Goal: Navigation & Orientation: Find specific page/section

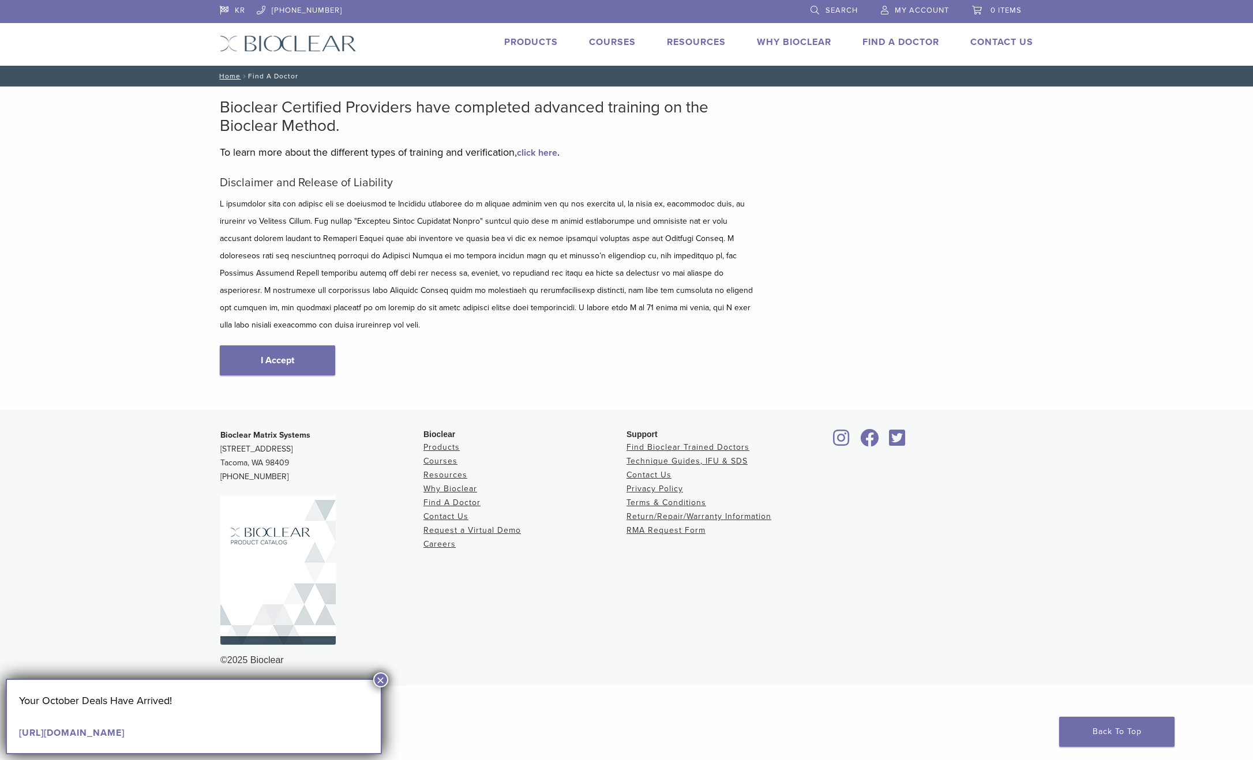
click at [381, 678] on button "×" at bounding box center [380, 679] width 15 height 15
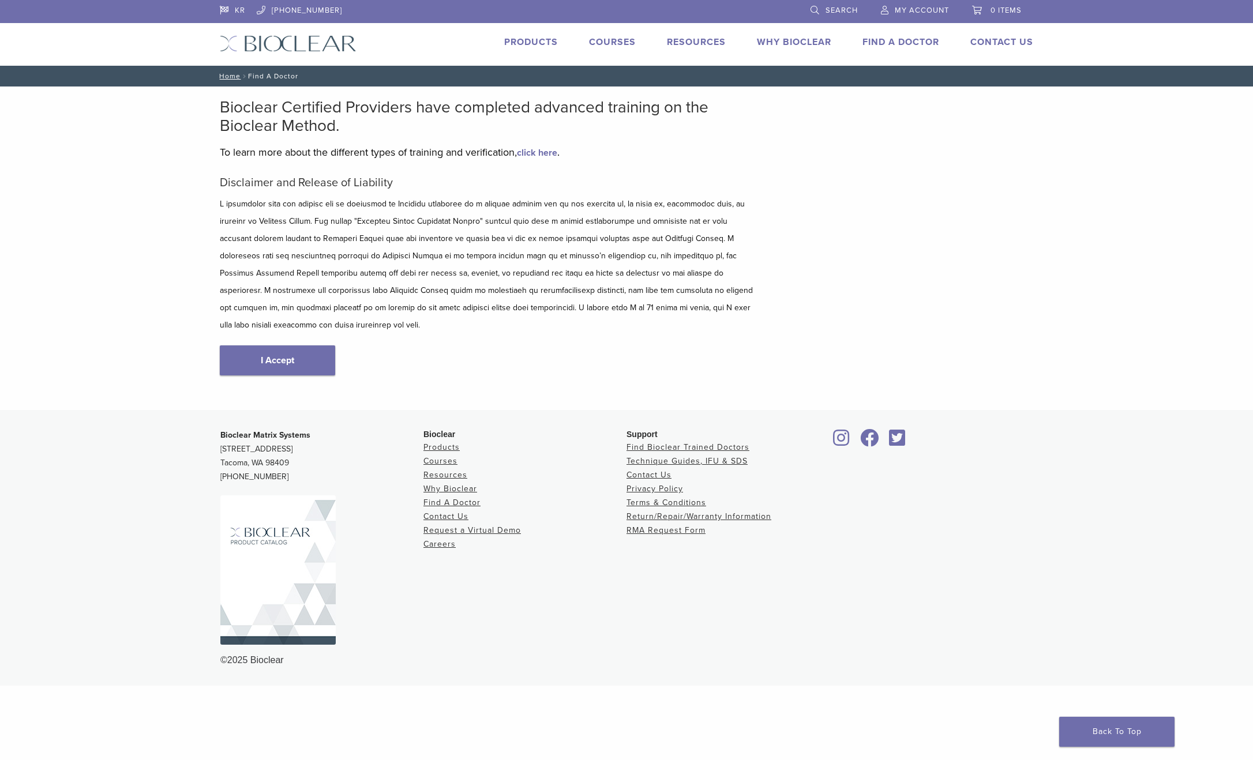
click at [903, 40] on link "Find A Doctor" at bounding box center [900, 42] width 77 height 12
click at [302, 345] on link "I Accept" at bounding box center [277, 360] width 115 height 30
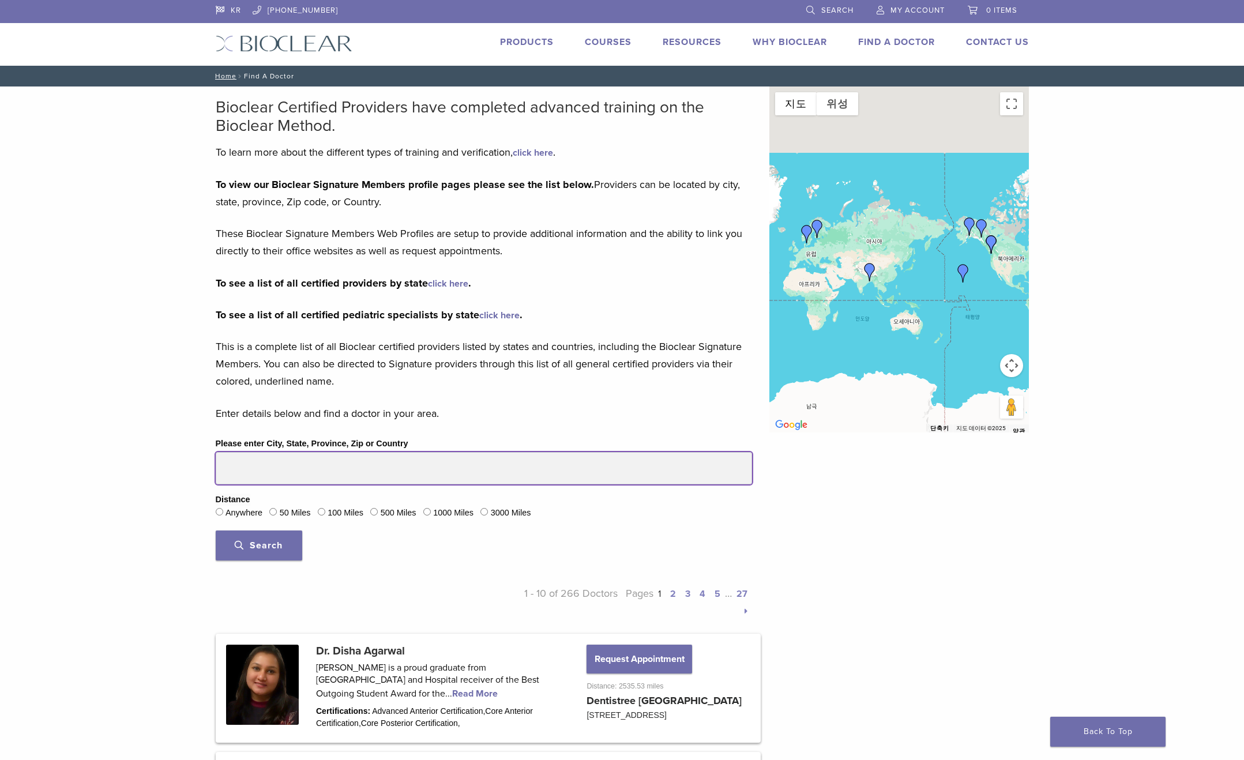
click at [282, 466] on input "Please enter City, State, Province, Zip or Country" at bounding box center [484, 468] width 536 height 32
type input "*"
type input "*****"
click at [216, 531] on button "Search" at bounding box center [259, 546] width 87 height 30
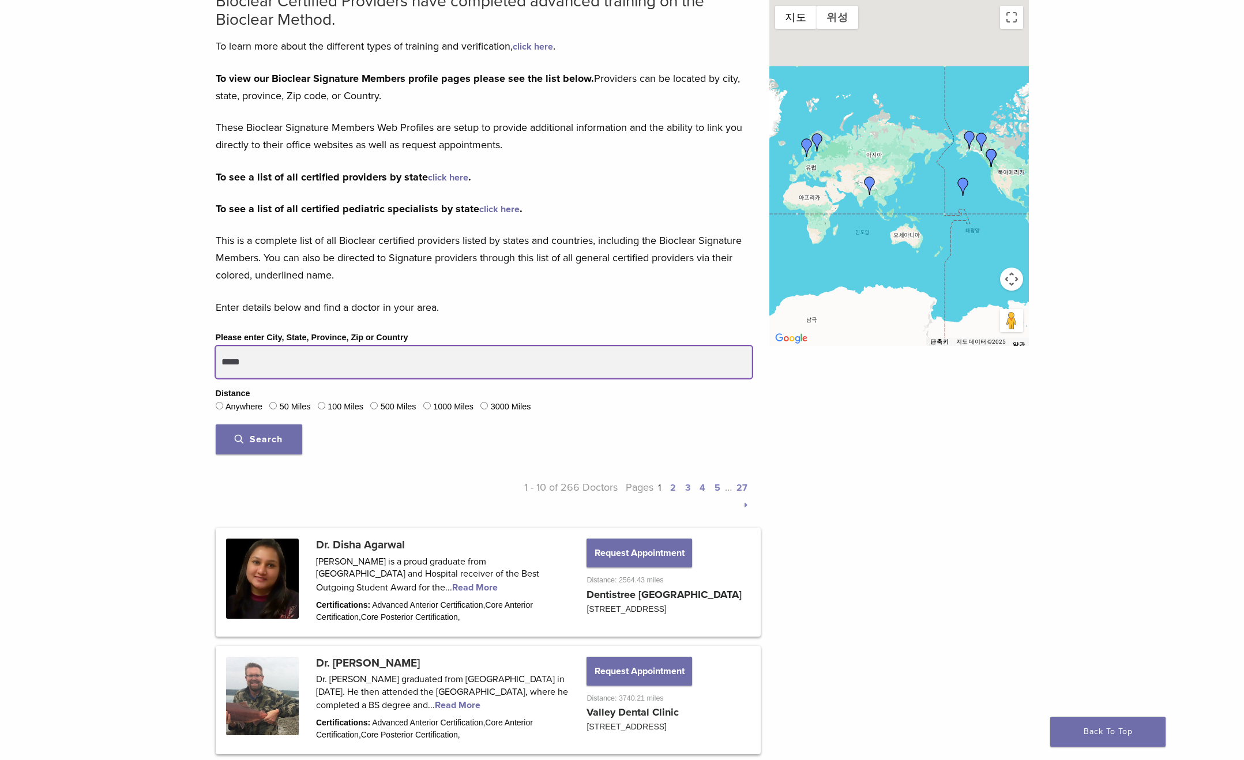
scroll to position [115, 0]
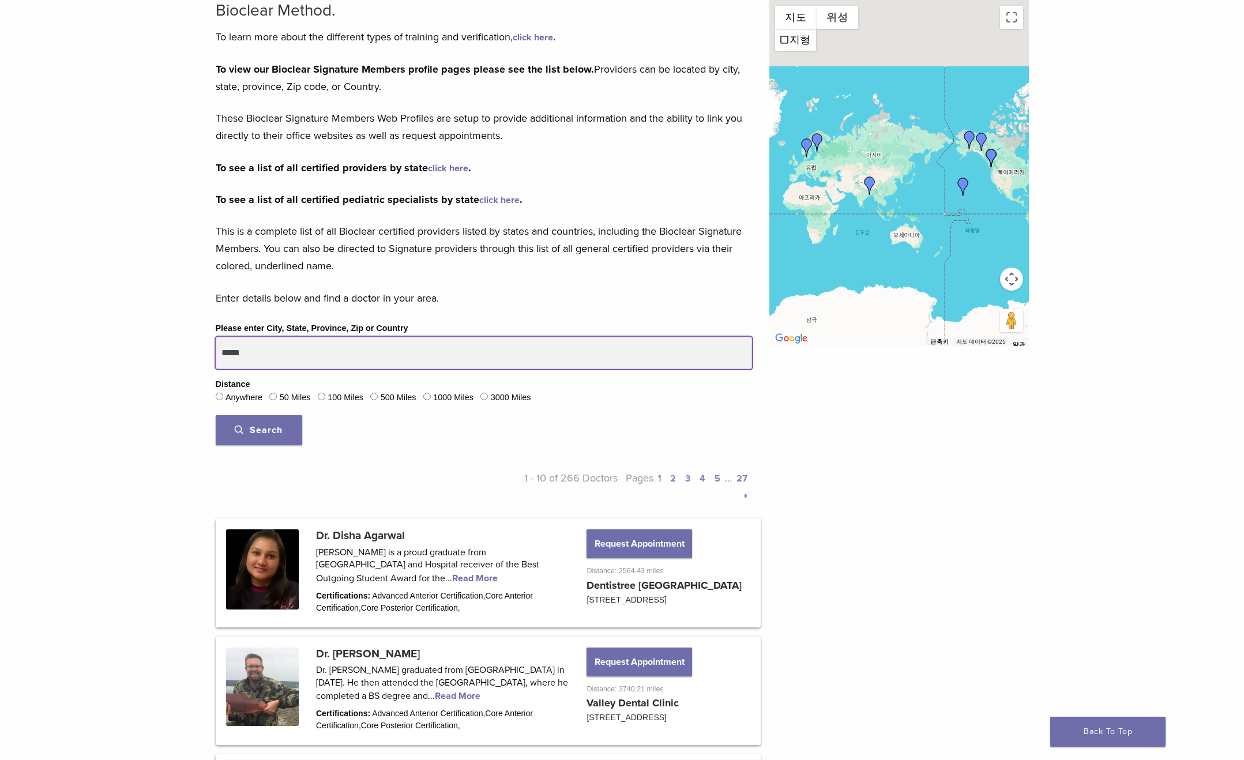
drag, startPoint x: 149, startPoint y: 370, endPoint x: 0, endPoint y: 375, distance: 149.5
click at [264, 346] on input "Please enter City, State, Province, Zip or Country" at bounding box center [484, 353] width 536 height 32
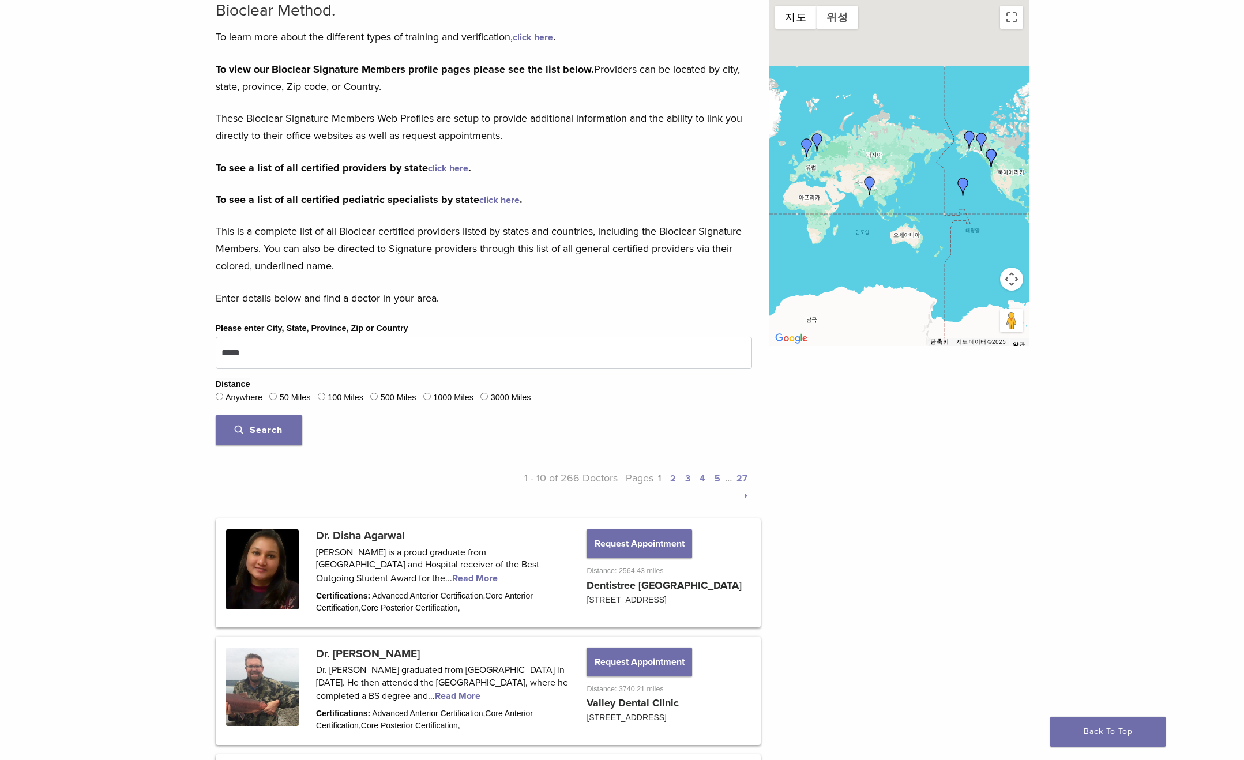
click at [257, 432] on span "Search" at bounding box center [259, 430] width 48 height 12
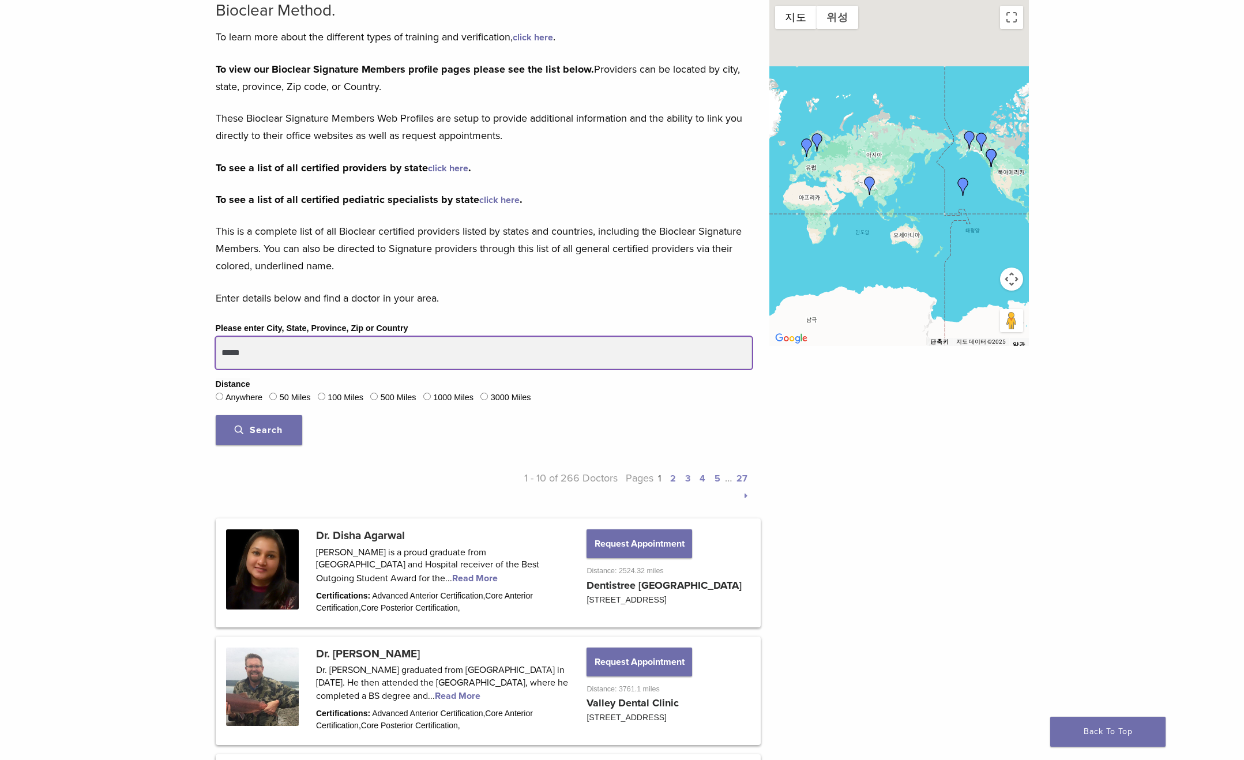
drag, startPoint x: 248, startPoint y: 355, endPoint x: 123, endPoint y: 359, distance: 125.2
paste input "******"
type input "**********"
click at [216, 415] on button "Search" at bounding box center [259, 430] width 87 height 30
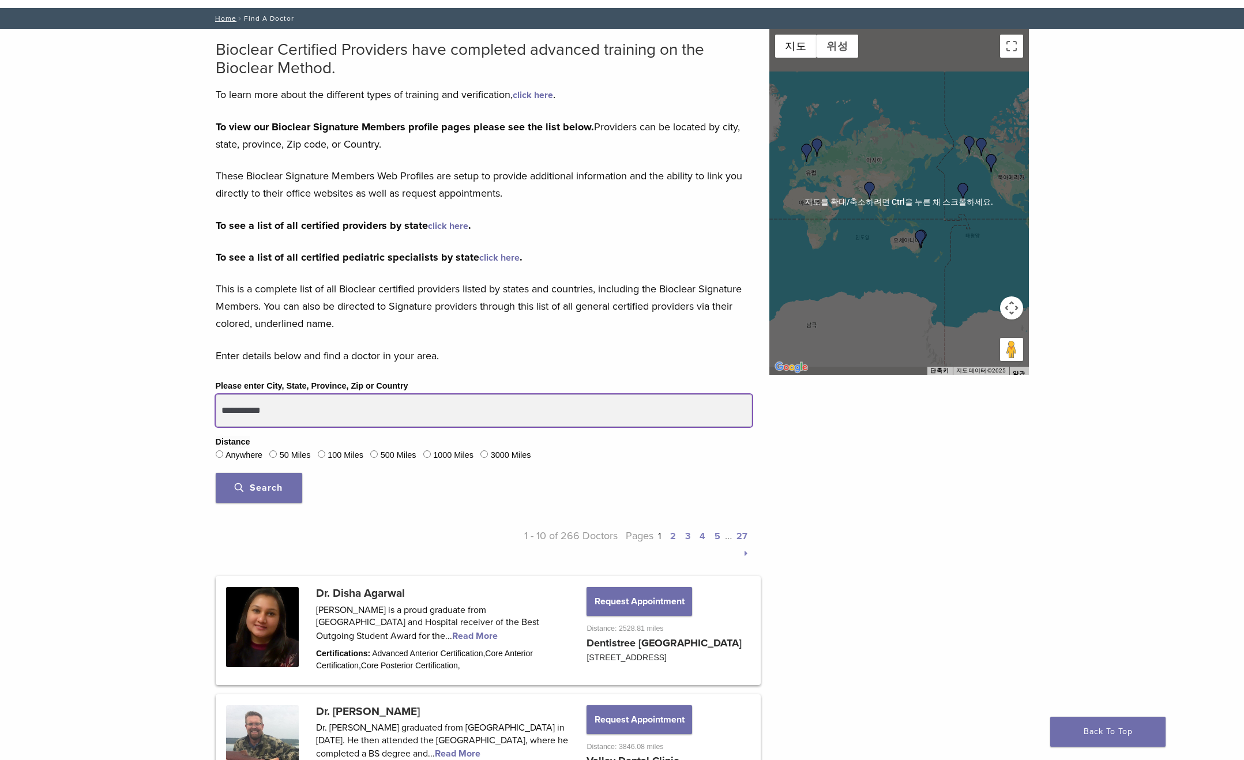
scroll to position [0, 0]
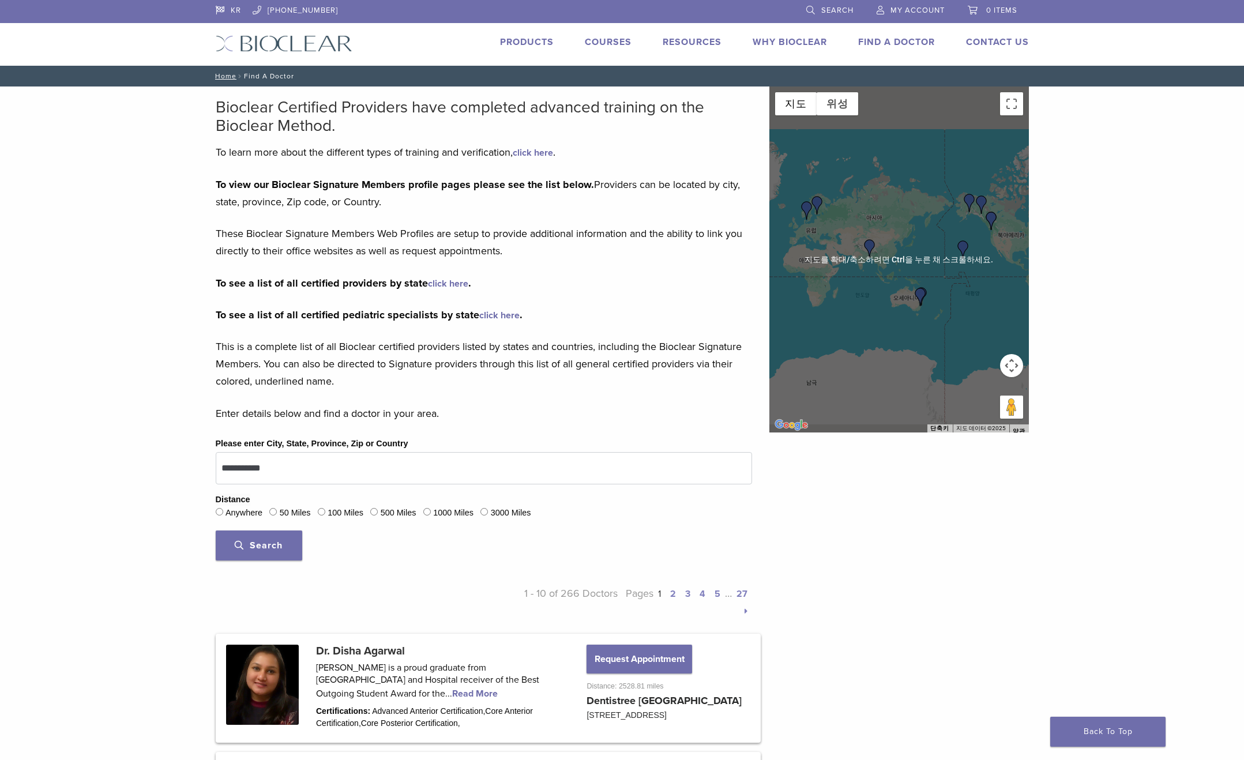
click at [893, 284] on div at bounding box center [899, 260] width 260 height 346
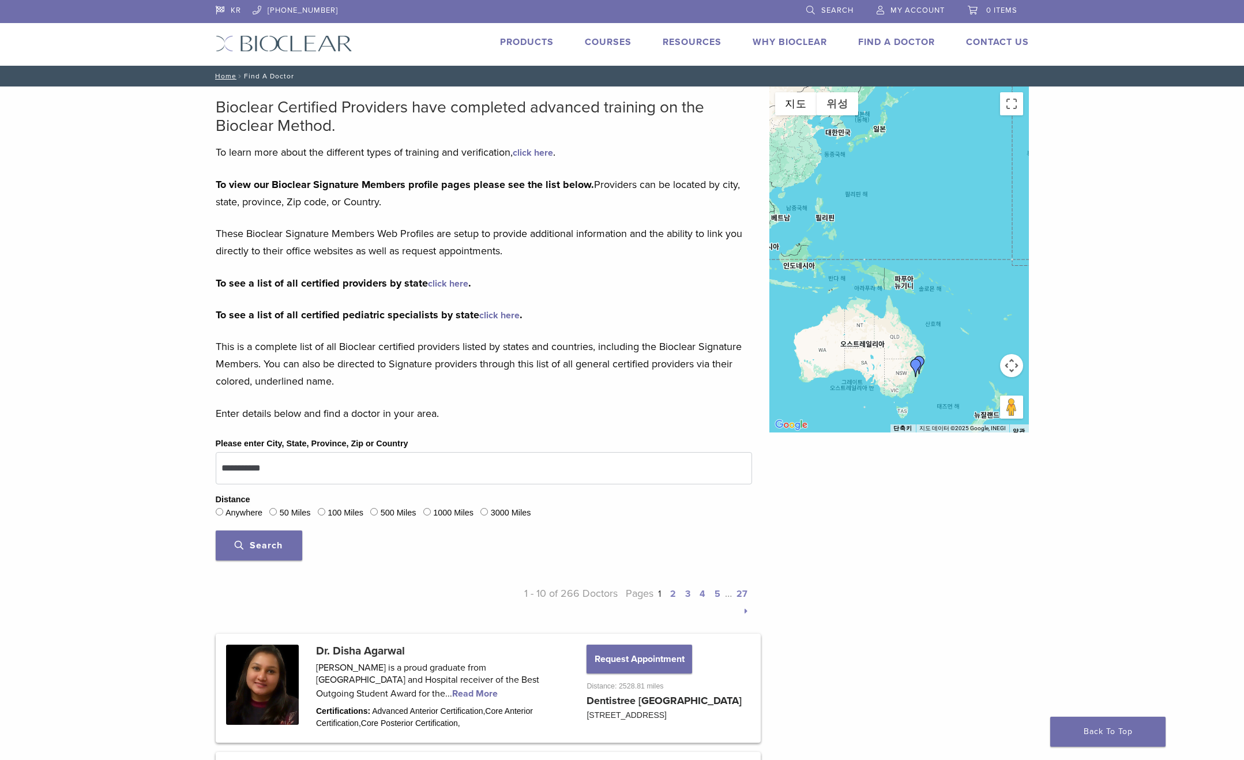
drag, startPoint x: 899, startPoint y: 227, endPoint x: 958, endPoint y: 337, distance: 125.7
click at [958, 337] on div at bounding box center [899, 260] width 260 height 346
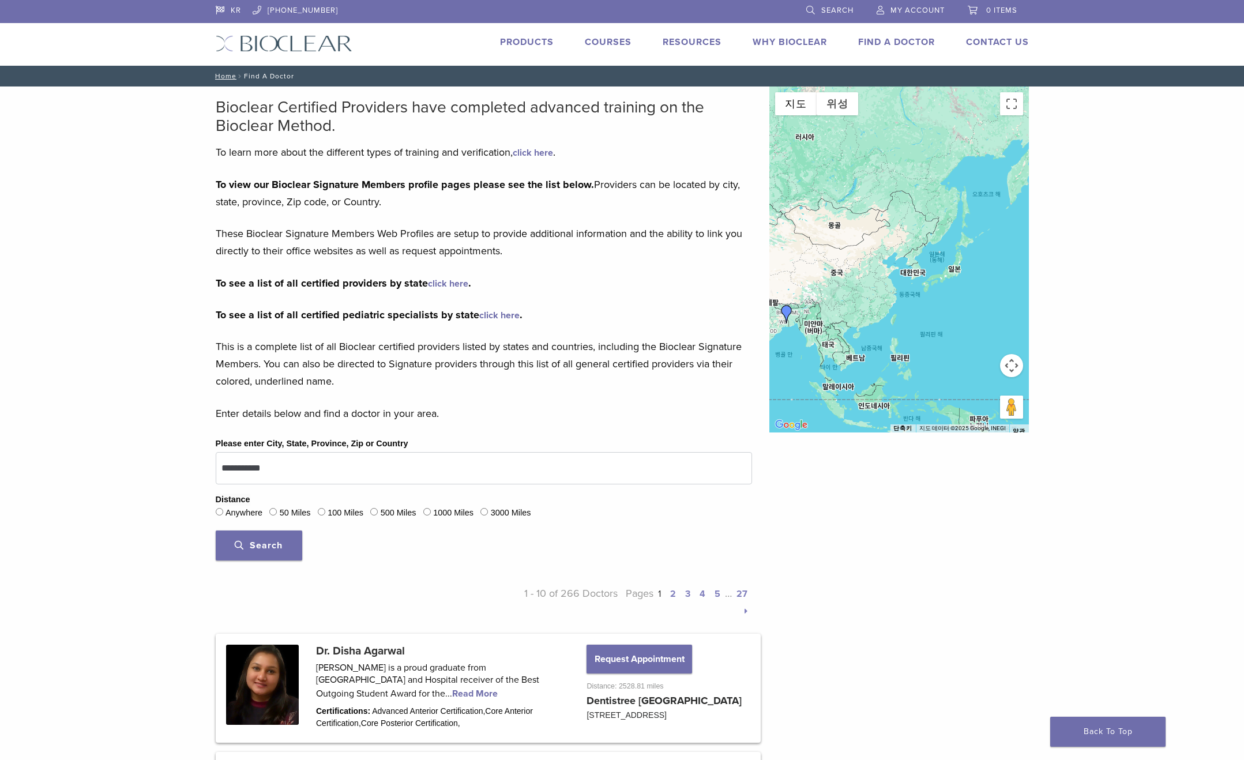
click at [915, 275] on div at bounding box center [899, 260] width 260 height 346
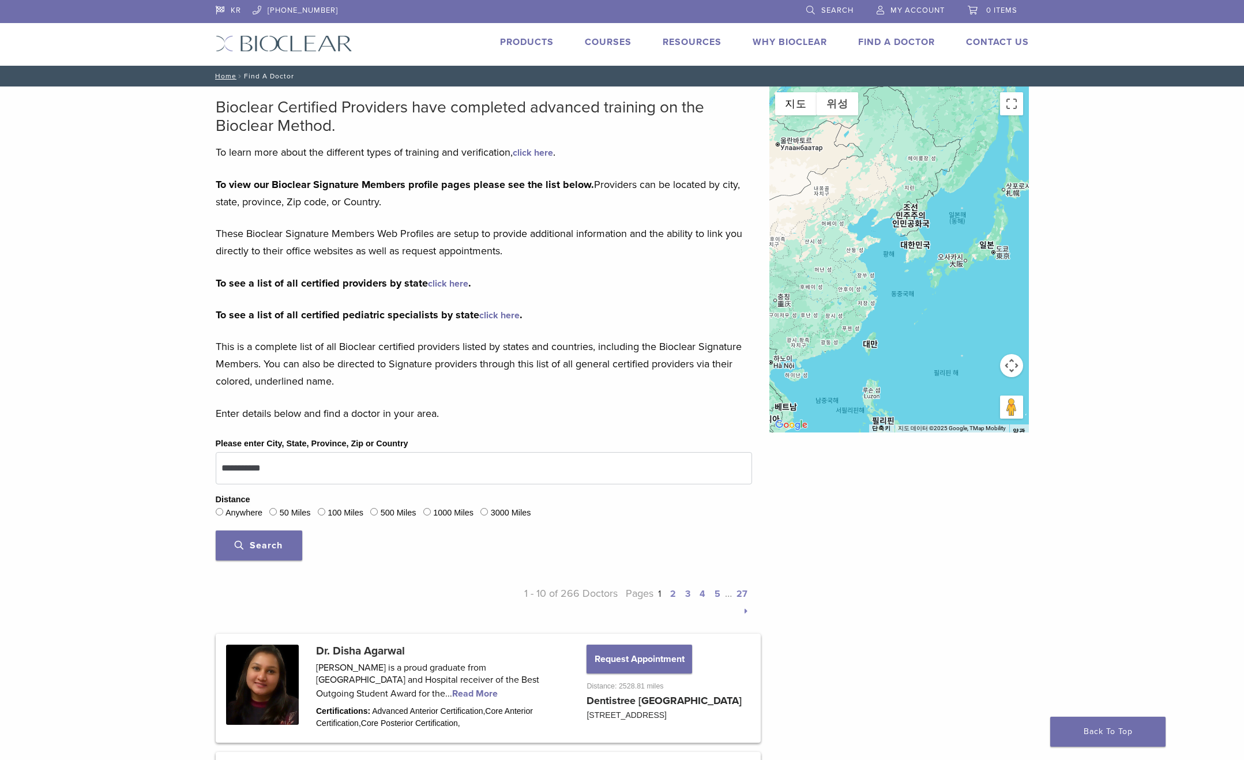
click at [920, 247] on div at bounding box center [899, 260] width 260 height 346
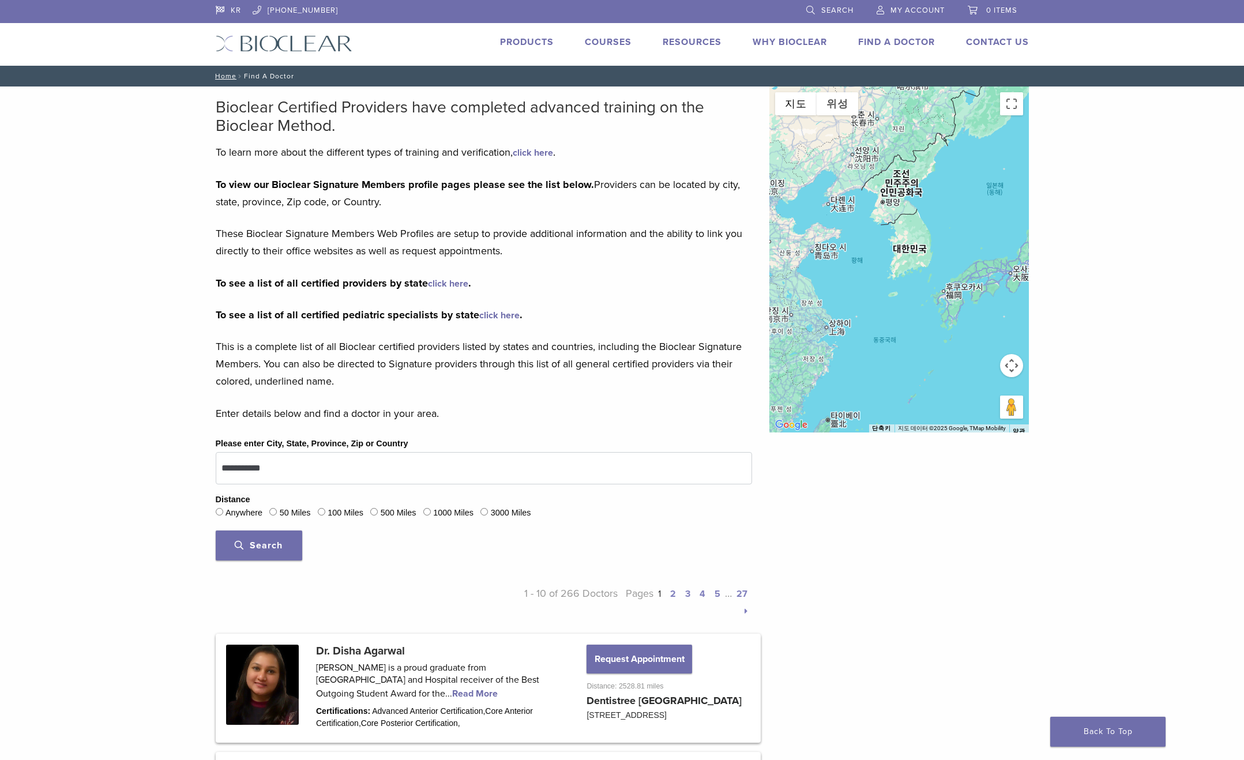
click at [914, 256] on div at bounding box center [899, 260] width 260 height 346
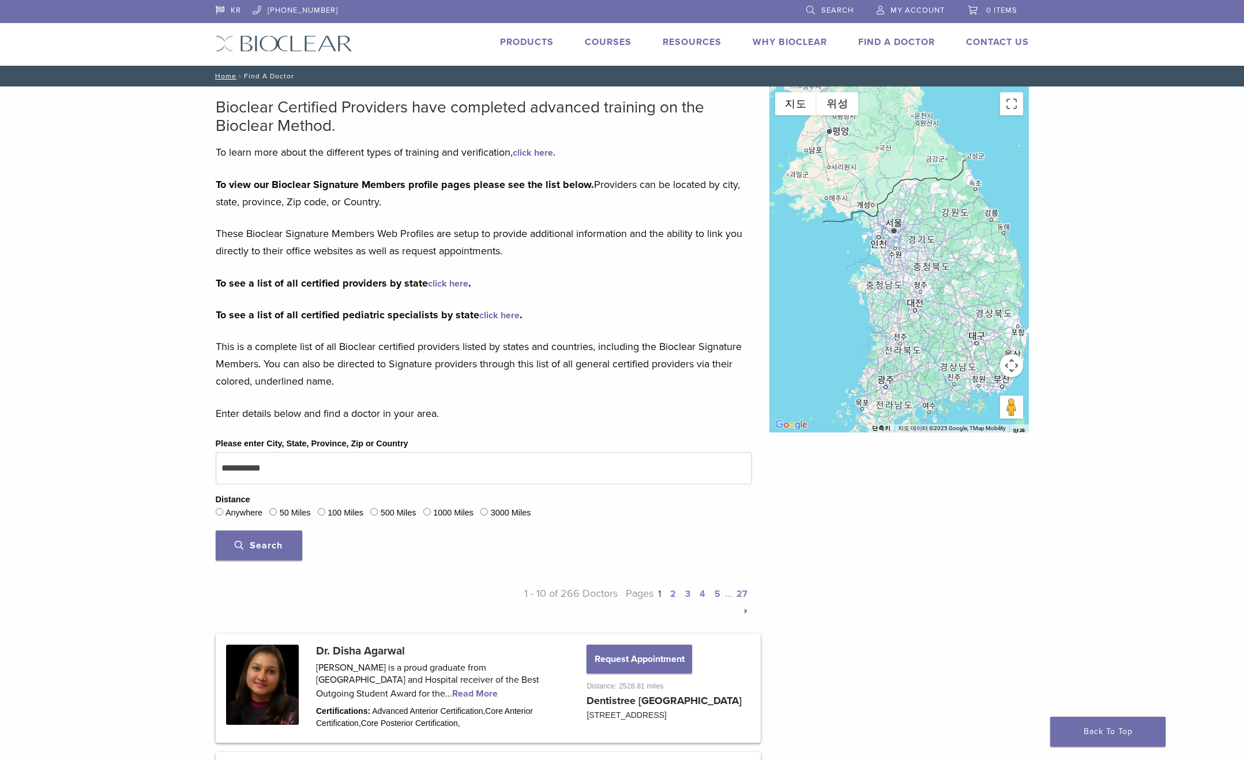
drag, startPoint x: 901, startPoint y: 239, endPoint x: 933, endPoint y: 337, distance: 103.4
click at [933, 337] on div at bounding box center [899, 260] width 260 height 346
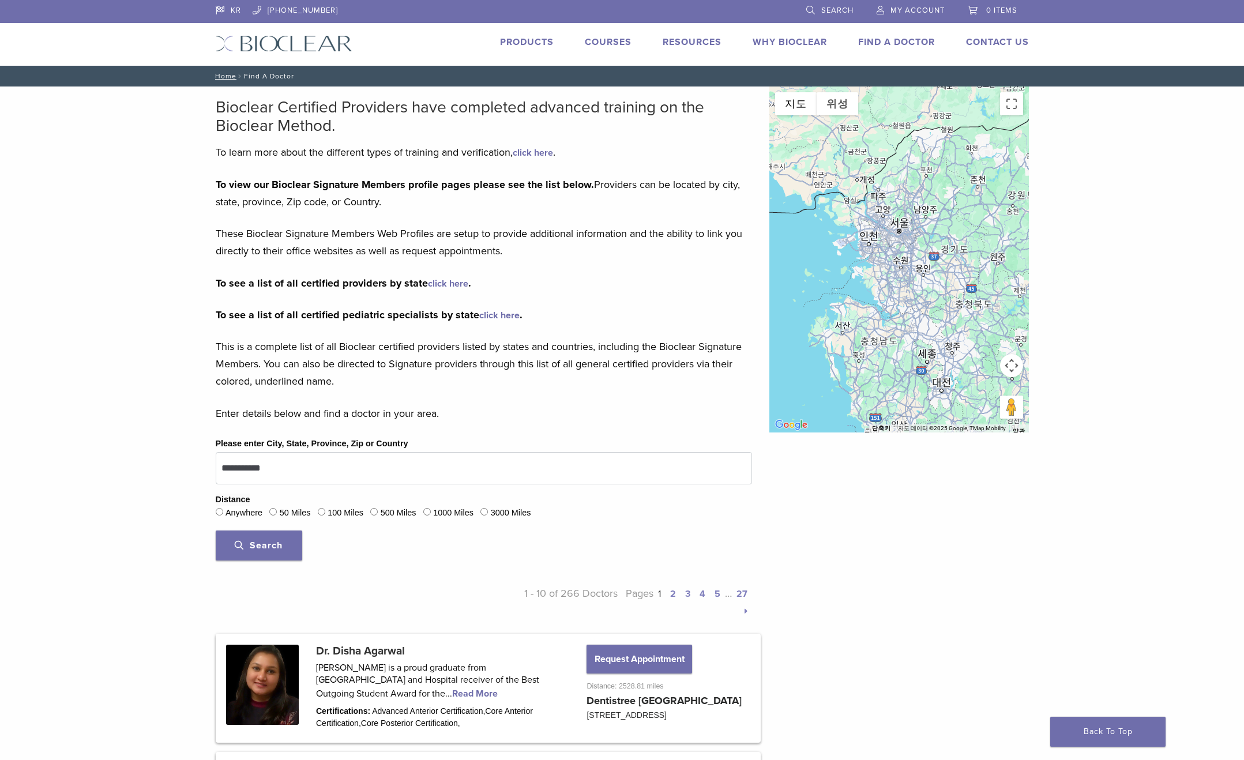
drag, startPoint x: 930, startPoint y: 335, endPoint x: 948, endPoint y: 366, distance: 35.6
click at [948, 366] on div at bounding box center [899, 260] width 260 height 346
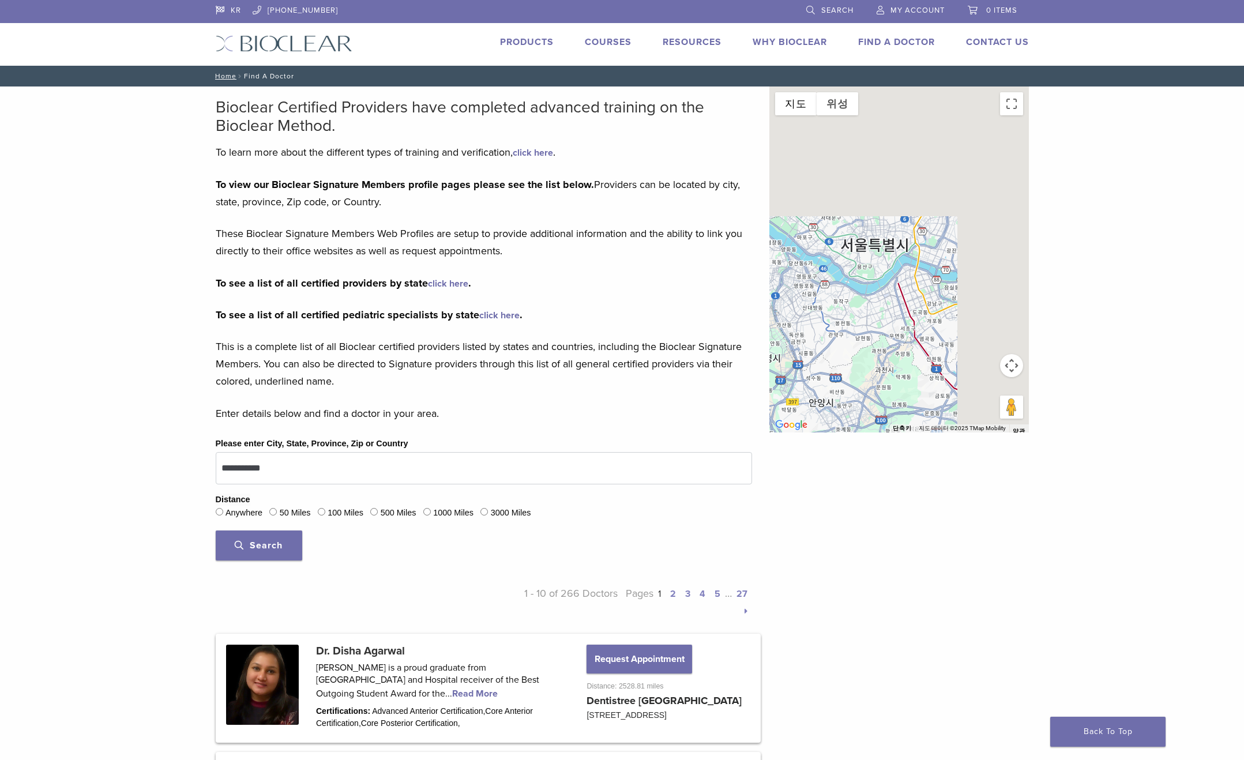
drag, startPoint x: 937, startPoint y: 223, endPoint x: 849, endPoint y: 411, distance: 207.5
click at [849, 411] on div at bounding box center [899, 260] width 260 height 346
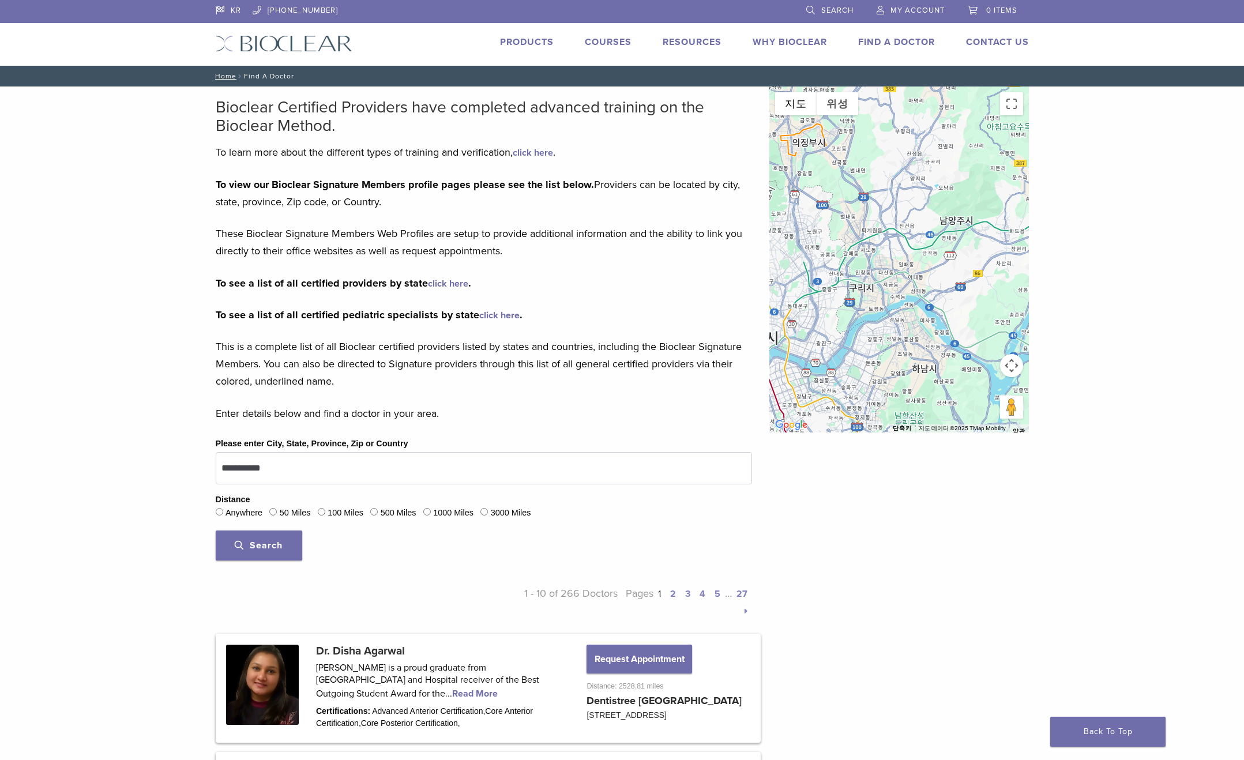
drag, startPoint x: 941, startPoint y: 298, endPoint x: 810, endPoint y: 390, distance: 160.5
click at [810, 393] on div at bounding box center [899, 260] width 260 height 346
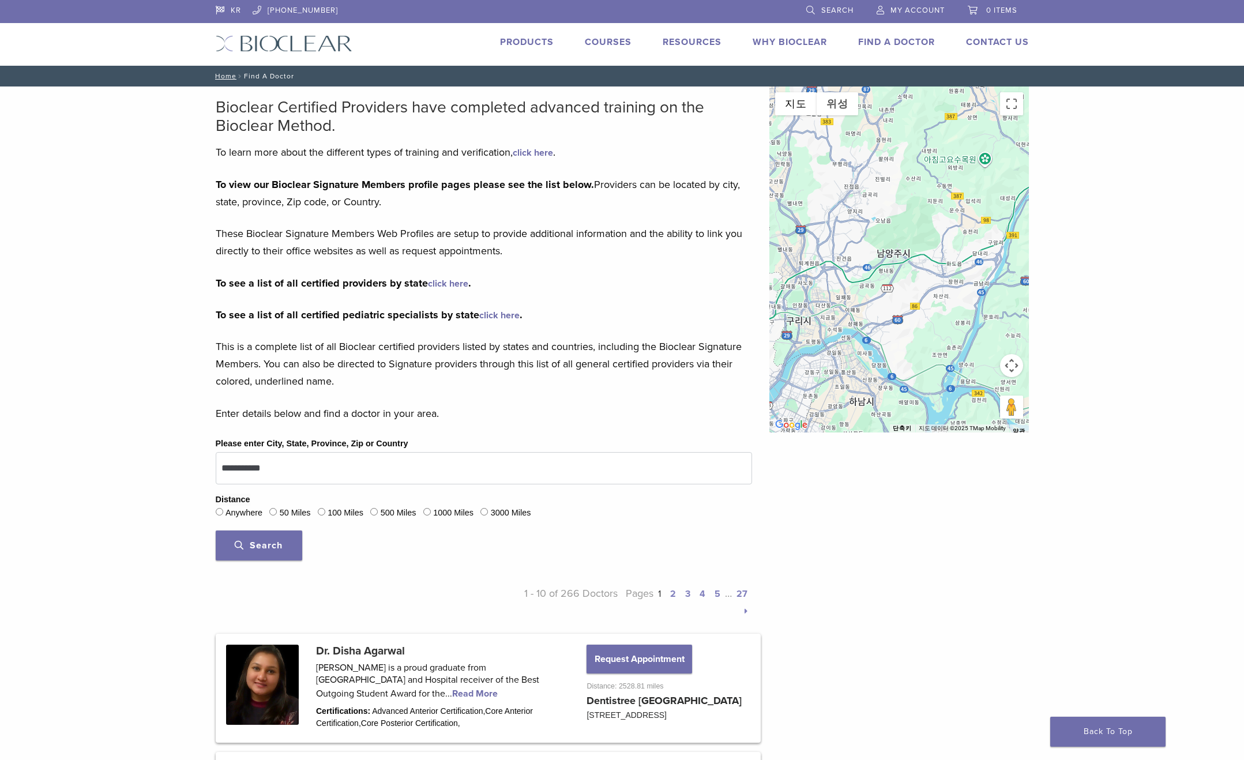
drag, startPoint x: 926, startPoint y: 302, endPoint x: 867, endPoint y: 330, distance: 65.0
click at [863, 335] on div at bounding box center [899, 260] width 260 height 346
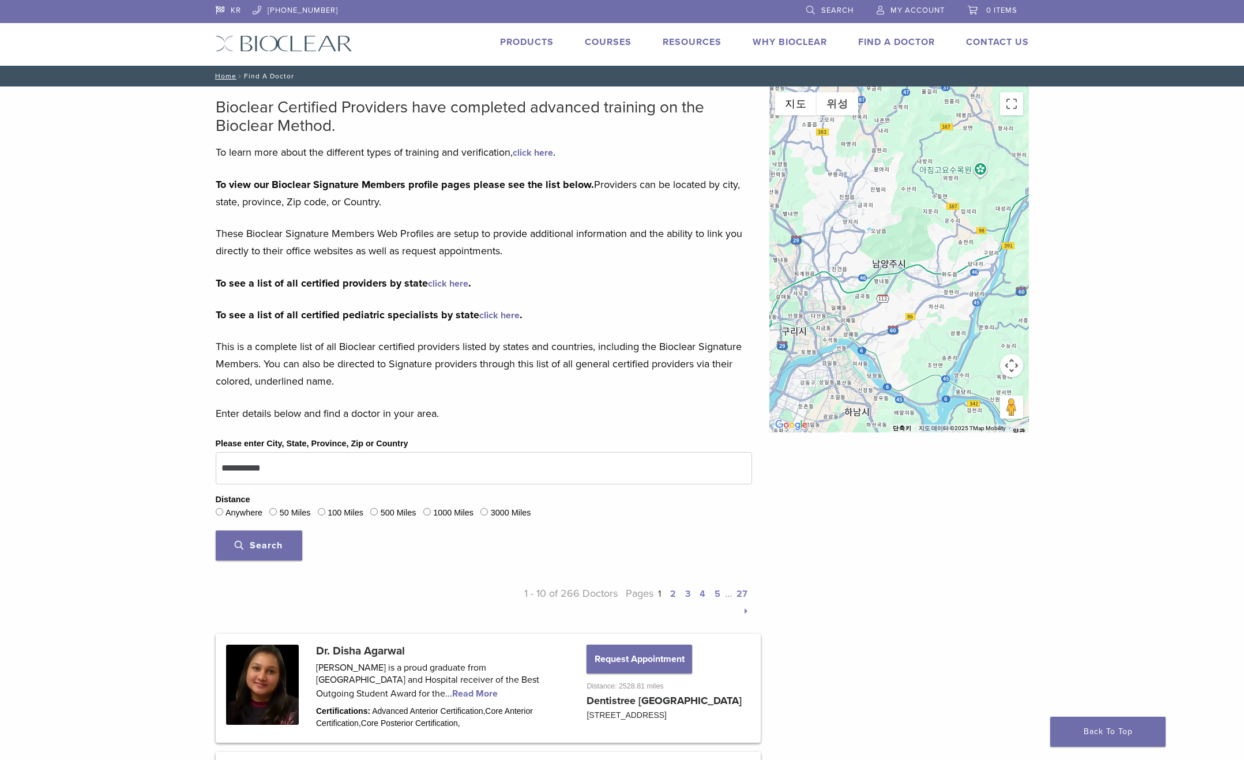
click at [886, 266] on div at bounding box center [899, 260] width 260 height 346
click at [254, 549] on span "Search" at bounding box center [259, 546] width 48 height 12
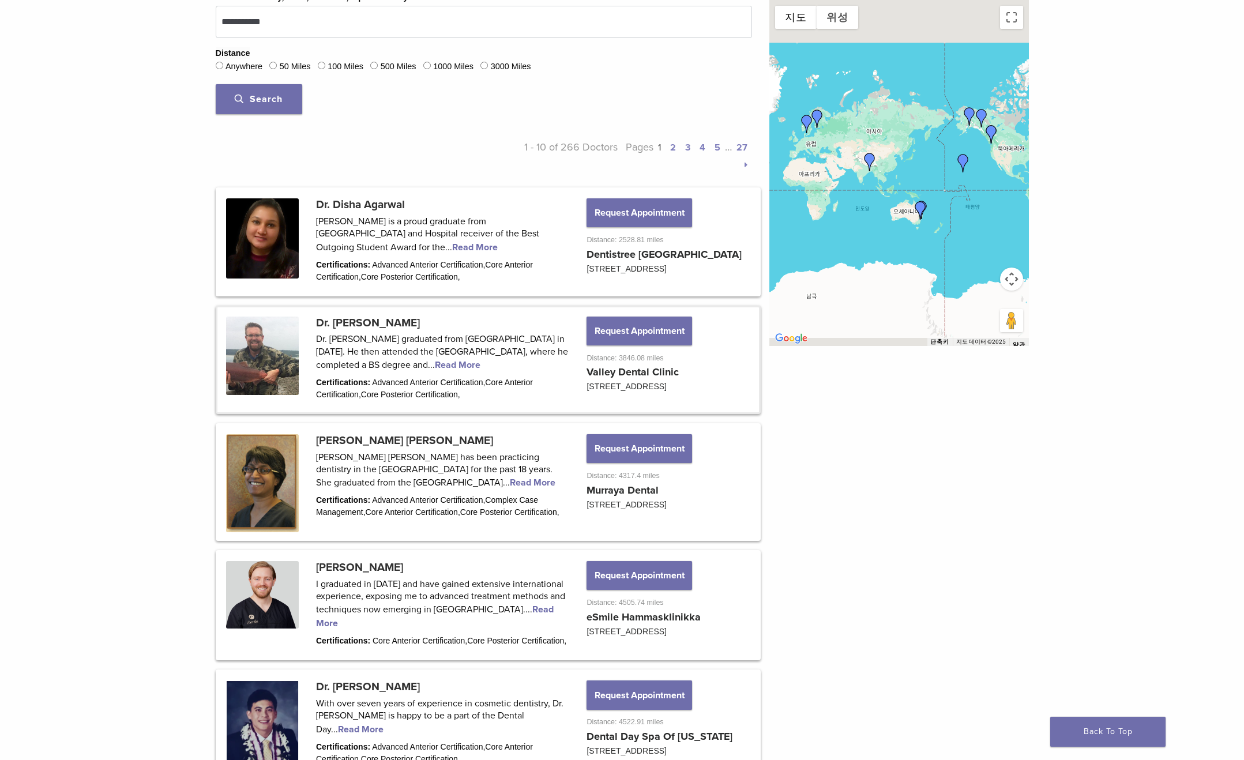
scroll to position [448, 0]
